Goal: Obtain resource: Download file/media

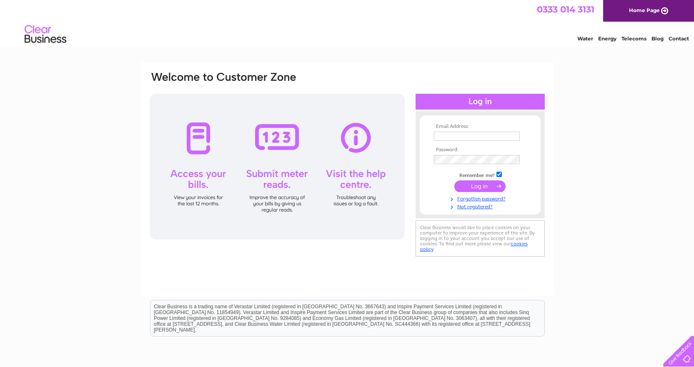
type input "accounts@clg.co.uk"
click at [468, 187] on input "submit" at bounding box center [479, 187] width 51 height 12
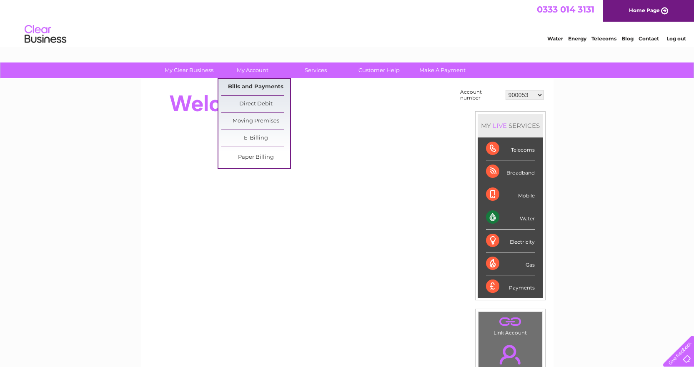
click at [261, 80] on link "Bills and Payments" at bounding box center [255, 87] width 69 height 17
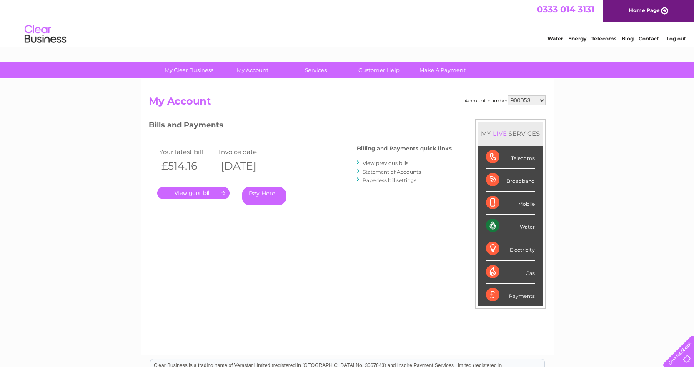
click at [211, 191] on link "." at bounding box center [193, 193] width 73 height 12
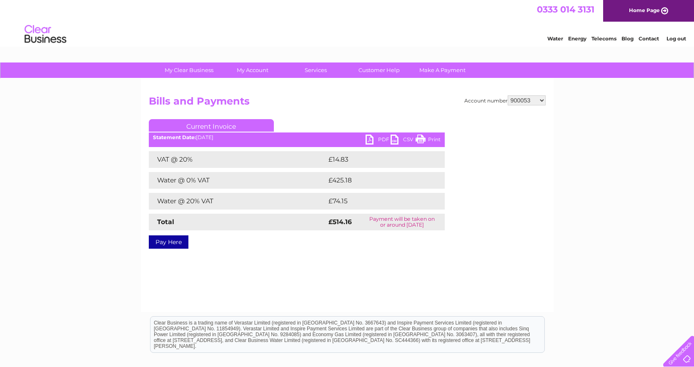
click at [382, 137] on link "PDF" at bounding box center [378, 141] width 25 height 12
click at [384, 102] on h2 "Bills and Payments" at bounding box center [347, 103] width 397 height 16
click at [517, 100] on select "900053 900054 900103 1133835 1139050 30293097" at bounding box center [527, 100] width 38 height 10
select select "900054"
click at [508, 95] on select "900053 900054 900103 1133835 1139050 30293097" at bounding box center [527, 100] width 38 height 10
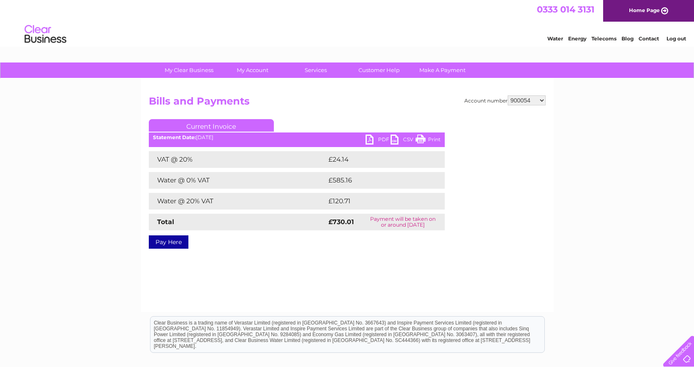
click at [351, 124] on ul "Current Invoice" at bounding box center [297, 126] width 296 height 15
click at [379, 138] on link "PDF" at bounding box center [378, 141] width 25 height 12
click at [521, 100] on select "900053 900054 900103 1133835 1139050 30293097" at bounding box center [527, 100] width 38 height 10
drag, startPoint x: 356, startPoint y: 96, endPoint x: 366, endPoint y: 97, distance: 9.6
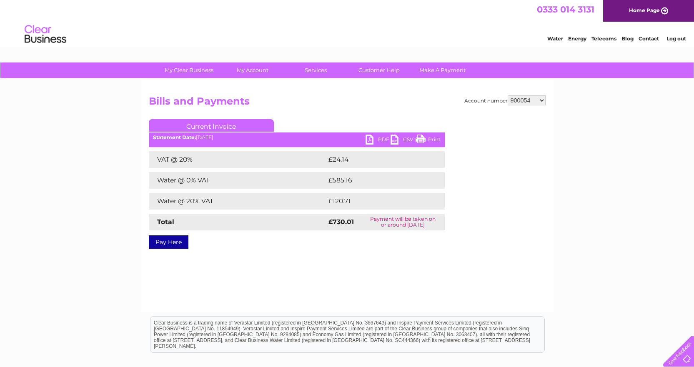
click at [356, 96] on h2 "Bills and Payments" at bounding box center [347, 103] width 397 height 16
click at [511, 100] on select "900053 900054 900103 1133835 1139050 30293097" at bounding box center [527, 100] width 38 height 10
select select "900103"
click at [508, 95] on select "900053 900054 900103 1133835 1139050 30293097" at bounding box center [527, 100] width 38 height 10
click at [386, 138] on link "PDF" at bounding box center [378, 141] width 25 height 12
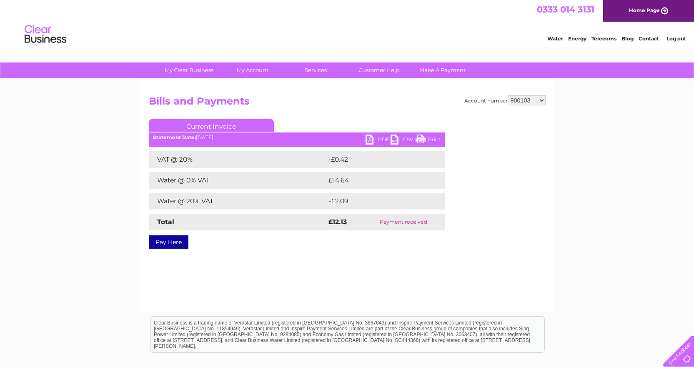
click at [527, 103] on select "900053 900054 900103 1133835 1139050 30293097" at bounding box center [527, 100] width 38 height 10
select select "1133835"
click at [508, 95] on select "900053 900054 900103 1133835 1139050 30293097" at bounding box center [527, 100] width 38 height 10
click at [380, 140] on link "PDF" at bounding box center [378, 141] width 25 height 12
click at [338, 98] on h2 "Bills and Payments" at bounding box center [347, 103] width 397 height 16
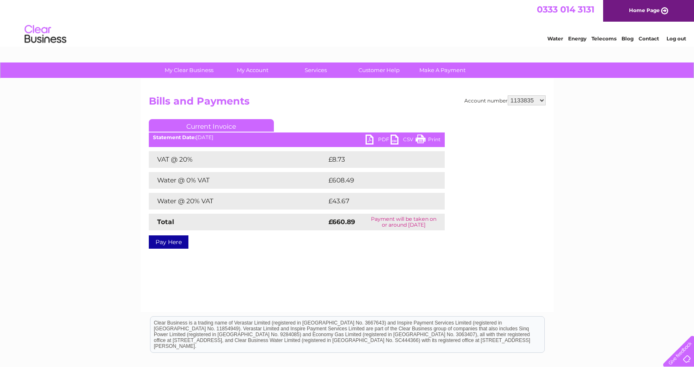
click at [530, 98] on select "900053 900054 900103 1133835 1139050 30293097" at bounding box center [527, 100] width 38 height 10
select select "1139050"
click at [508, 95] on select "900053 900054 900103 1133835 1139050 30293097" at bounding box center [527, 100] width 38 height 10
click at [334, 103] on h2 "Bills and Payments" at bounding box center [347, 103] width 397 height 16
click at [231, 125] on link "Current Invoice" at bounding box center [211, 125] width 125 height 13
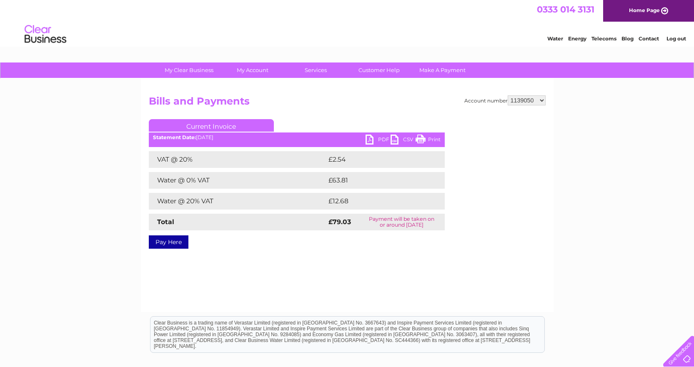
click at [115, 125] on div "My Clear Business Login Details My Details My Preferences Link Account My Accou…" at bounding box center [347, 259] width 694 height 392
click at [376, 120] on ul "Current Invoice" at bounding box center [297, 126] width 296 height 15
click at [106, 124] on div "My Clear Business Login Details My Details My Preferences Link Account My Accou…" at bounding box center [347, 259] width 694 height 392
click at [382, 103] on h2 "Bills and Payments" at bounding box center [347, 103] width 397 height 16
click at [421, 108] on h2 "Bills and Payments" at bounding box center [347, 103] width 397 height 16
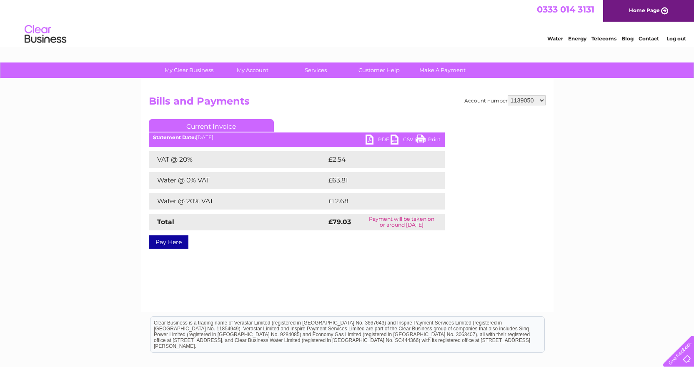
click at [376, 140] on link "PDF" at bounding box center [378, 141] width 25 height 12
click at [532, 93] on div "Account number 900053 900054 900103 1133835 1139050 30293097 Bills and Payments…" at bounding box center [347, 195] width 413 height 233
click at [532, 98] on select "900053 900054 900103 1133835 1139050 30293097" at bounding box center [527, 100] width 38 height 10
select select "30293097"
click at [508, 95] on select "900053 900054 900103 1133835 1139050 30293097" at bounding box center [527, 100] width 38 height 10
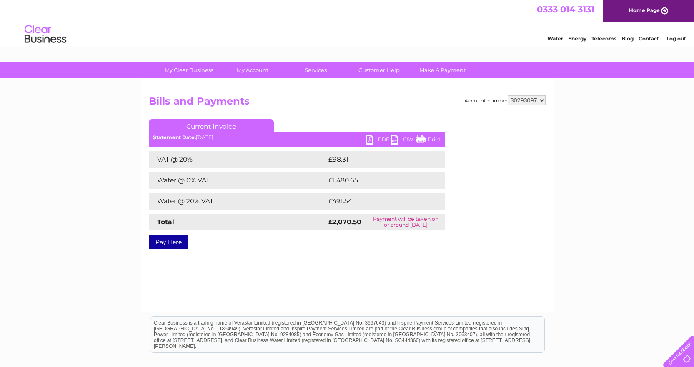
click at [524, 101] on select "900053 900054 900103 1133835 1139050 30293097" at bounding box center [527, 100] width 38 height 10
click at [396, 98] on h2 "Bills and Payments" at bounding box center [347, 103] width 397 height 16
click at [375, 146] on link "PDF" at bounding box center [378, 141] width 25 height 12
click at [355, 114] on div "Account number 900053 900054 900103 1133835 1139050 30293097 Bills and Payments…" at bounding box center [347, 170] width 397 height 151
click at [382, 110] on h2 "Bills and Payments" at bounding box center [347, 103] width 397 height 16
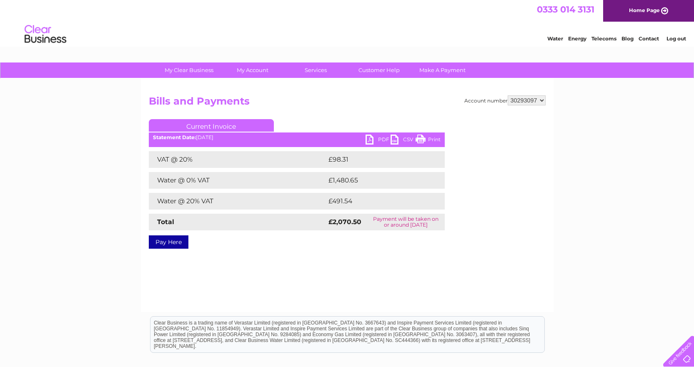
click at [410, 102] on h2 "Bills and Payments" at bounding box center [347, 103] width 397 height 16
click at [365, 115] on div "Account number 900053 900054 900103 1133835 1139050 30293097 Bills and Payments…" at bounding box center [347, 170] width 397 height 151
